Goal: Information Seeking & Learning: Check status

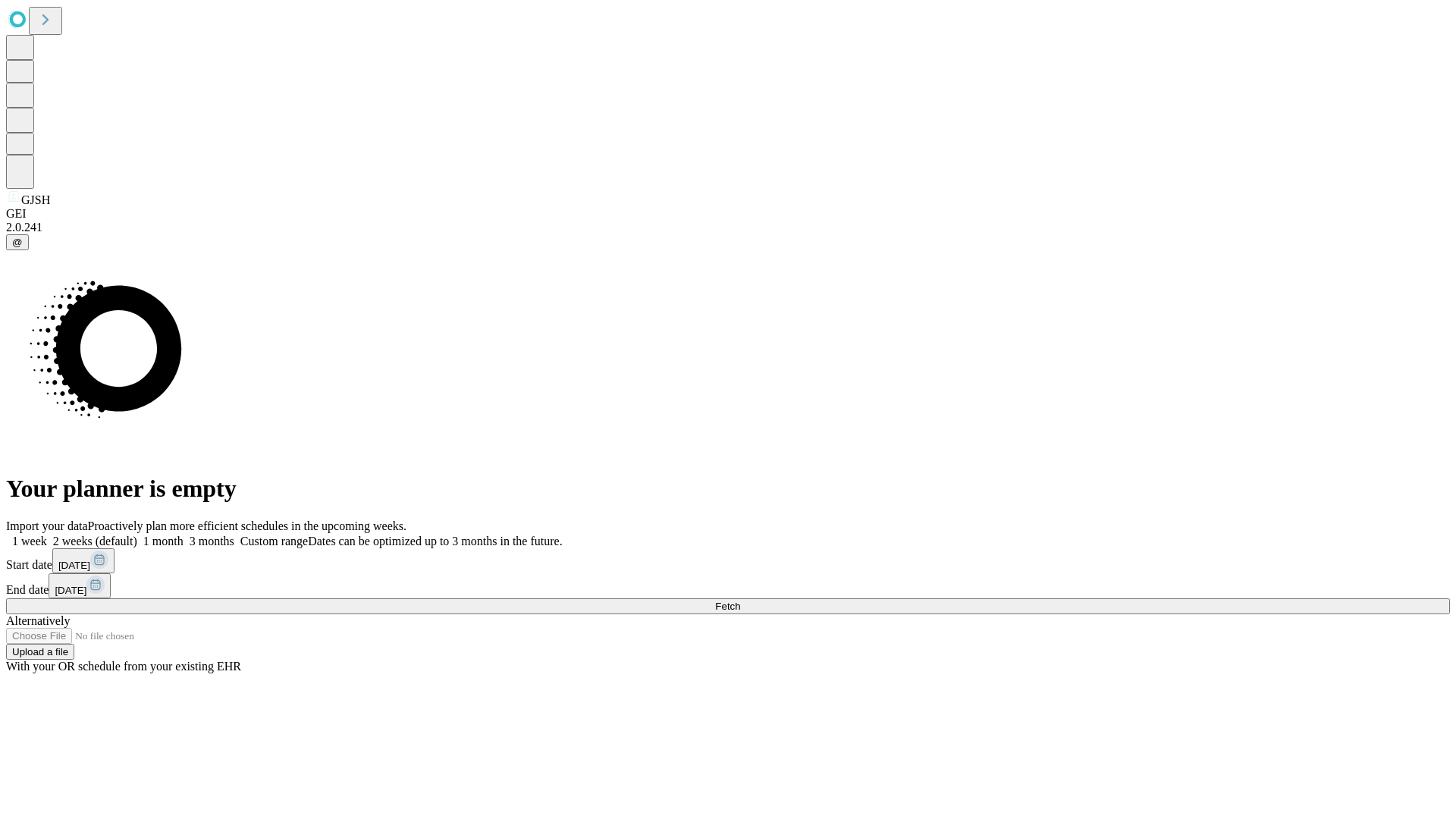
click at [740, 600] on span "Fetch" at bounding box center [728, 606] width 25 height 12
